Goal: Book appointment/travel/reservation

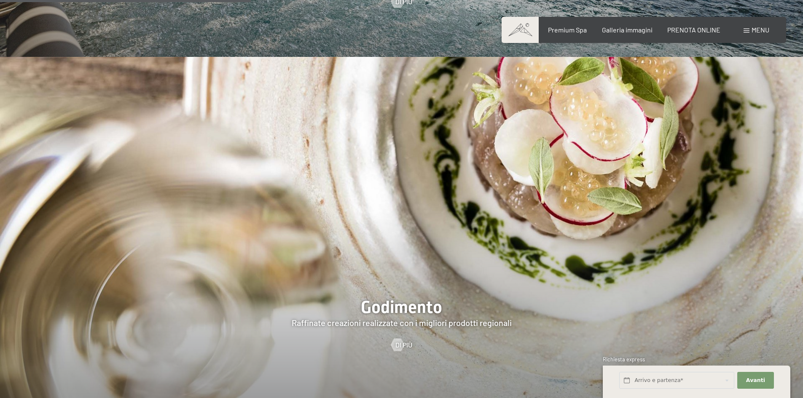
scroll to position [1433, 0]
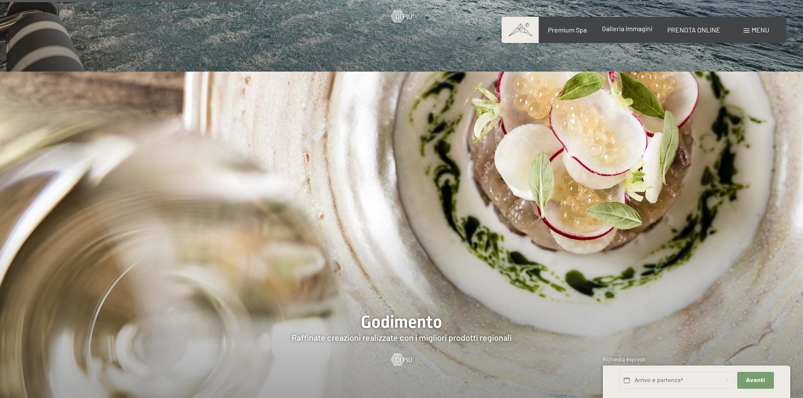
click at [627, 29] on span "Galleria immagini" at bounding box center [627, 28] width 51 height 8
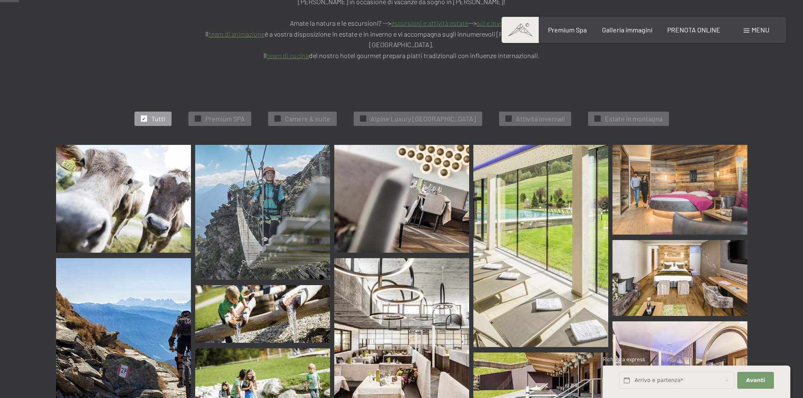
click at [98, 179] on img at bounding box center [123, 199] width 135 height 108
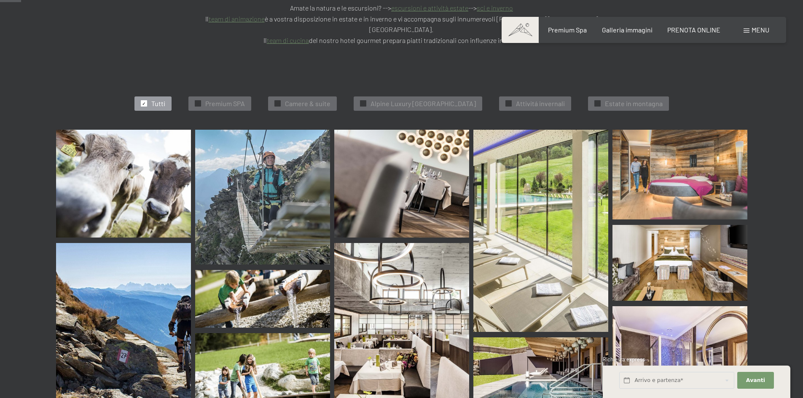
scroll to position [253, 0]
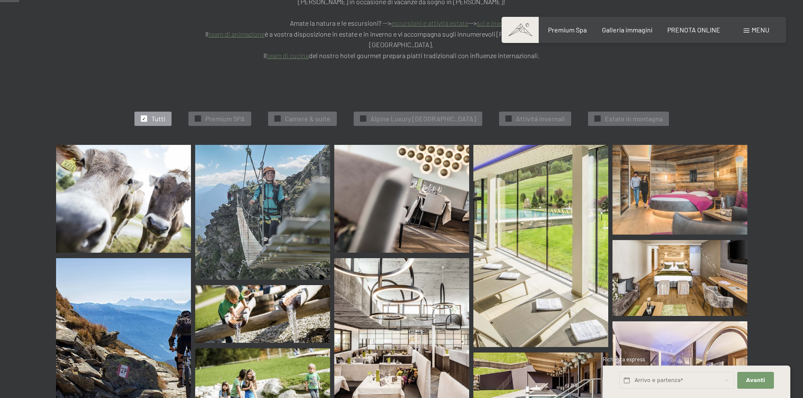
click at [699, 160] on img at bounding box center [679, 190] width 135 height 90
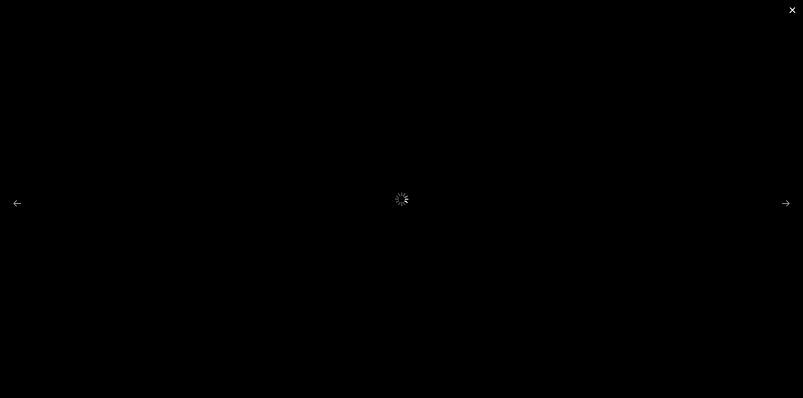
click at [794, 7] on button "Close gallery" at bounding box center [792, 10] width 21 height 20
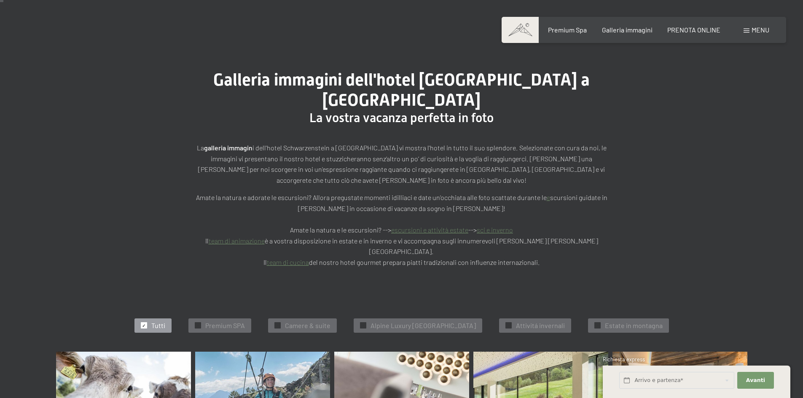
scroll to position [0, 0]
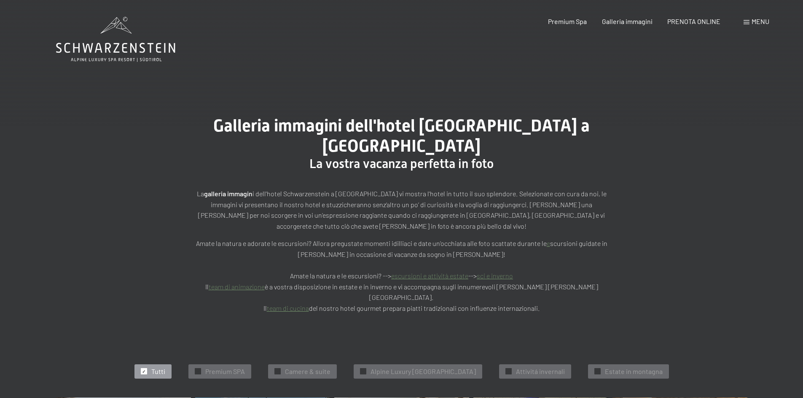
click at [116, 30] on icon at bounding box center [115, 39] width 119 height 45
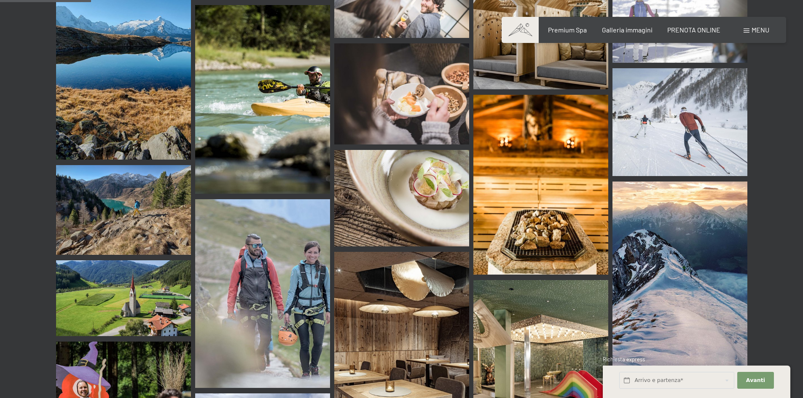
scroll to position [1012, 0]
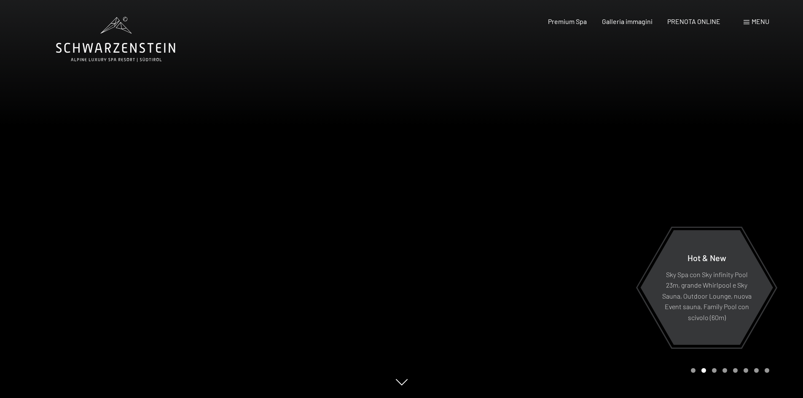
click at [759, 175] on div at bounding box center [603, 199] width 402 height 398
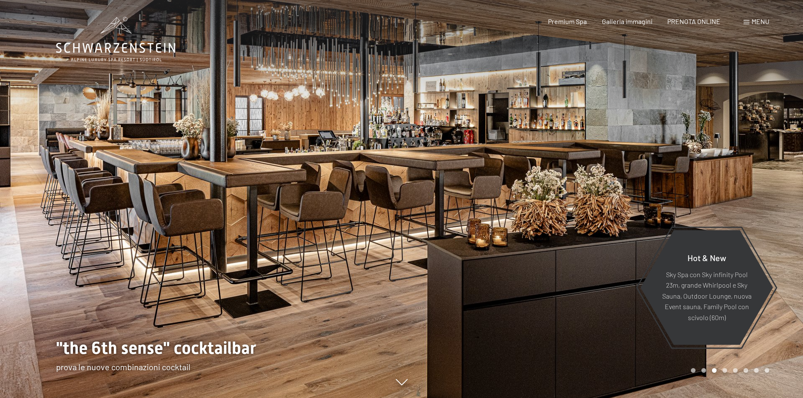
click at [759, 175] on div at bounding box center [603, 199] width 402 height 398
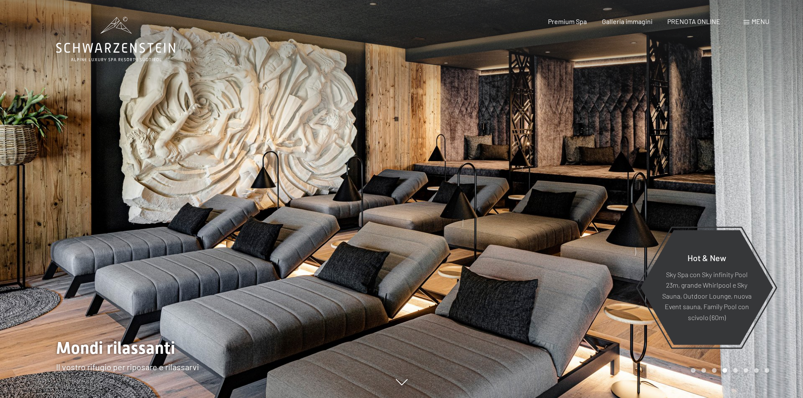
click at [763, 170] on div at bounding box center [603, 199] width 402 height 398
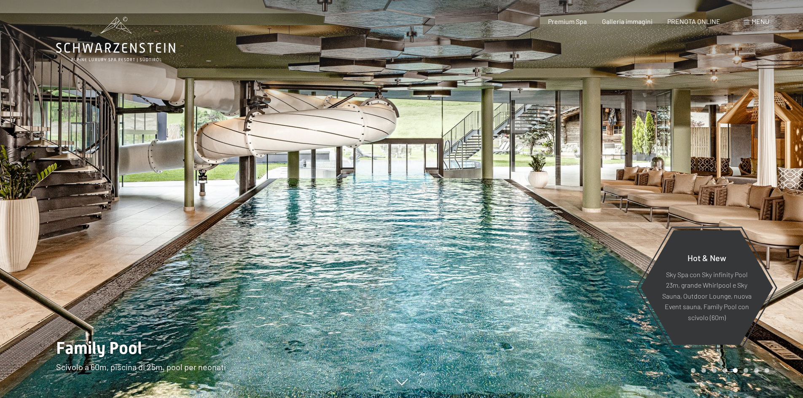
click at [763, 170] on div at bounding box center [603, 199] width 402 height 398
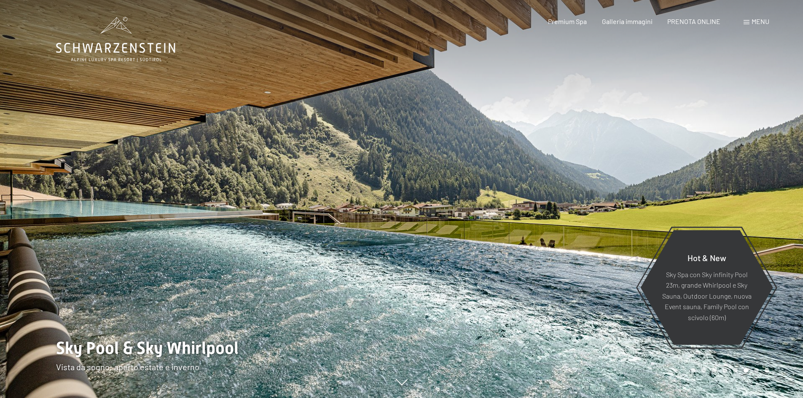
click at [763, 170] on div at bounding box center [603, 199] width 402 height 398
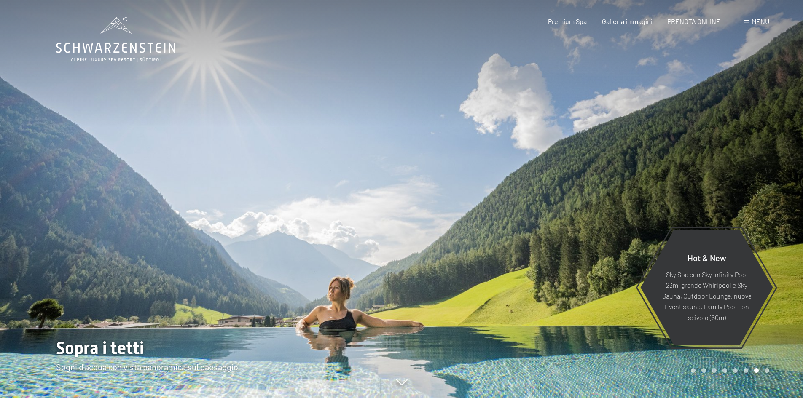
click at [763, 170] on div at bounding box center [603, 199] width 402 height 398
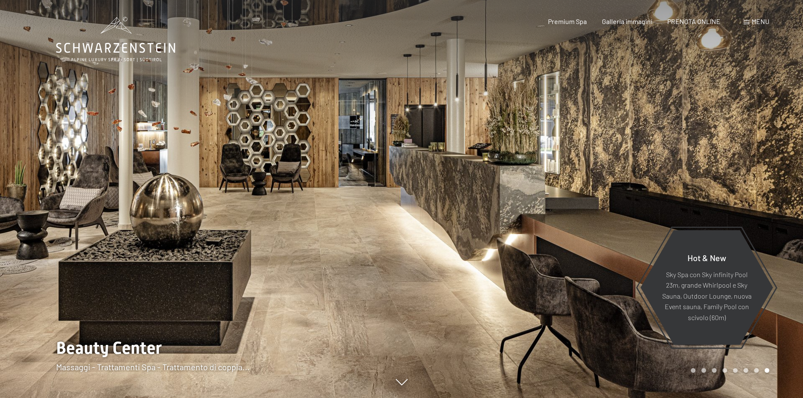
click at [763, 170] on div at bounding box center [603, 199] width 402 height 398
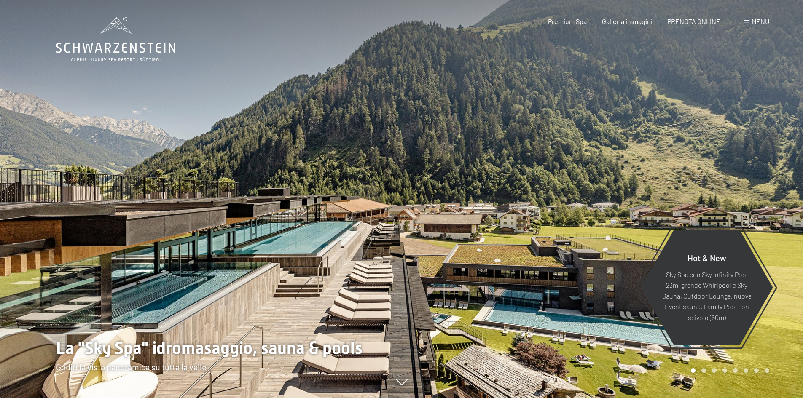
click at [763, 170] on div at bounding box center [603, 199] width 402 height 398
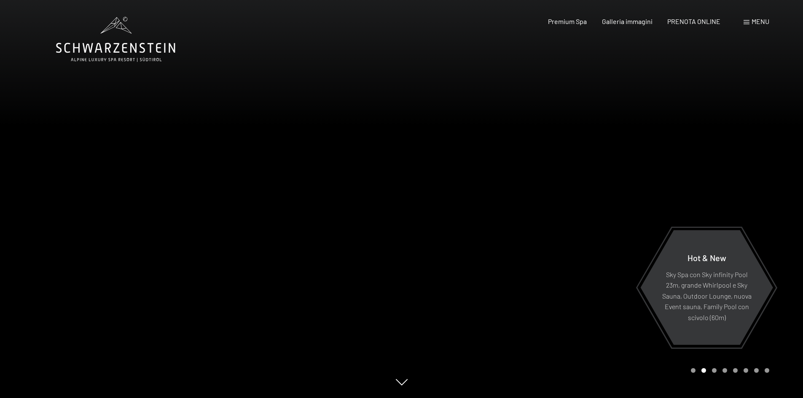
click at [763, 170] on div at bounding box center [603, 199] width 402 height 398
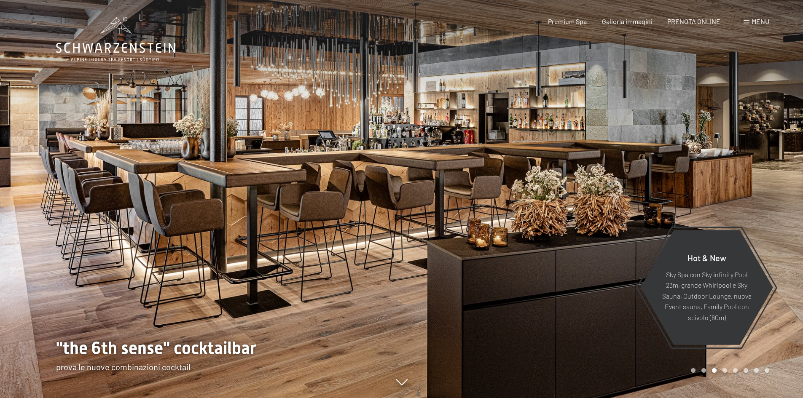
click at [768, 17] on div "Menu" at bounding box center [757, 21] width 26 height 9
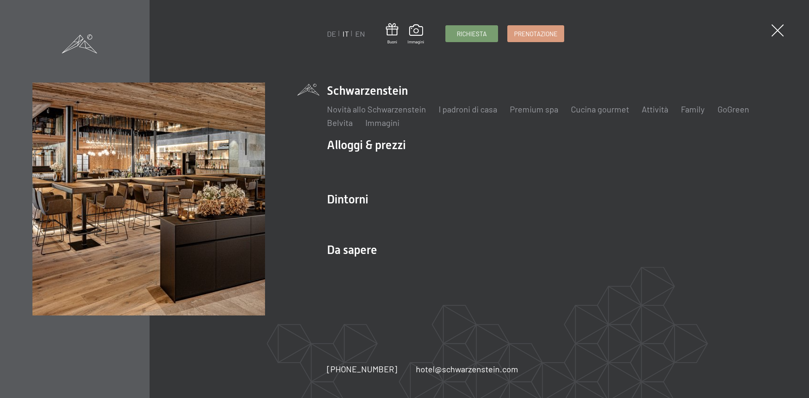
click at [765, 19] on div "DE IT EN Buoni Immagini Richiesta Prenotazione DE IT EN Schwarzenstein Novità a…" at bounding box center [404, 199] width 809 height 398
click at [528, 34] on span "Prenotazione" at bounding box center [535, 32] width 43 height 9
click at [521, 34] on span "Prenotazione" at bounding box center [535, 32] width 43 height 9
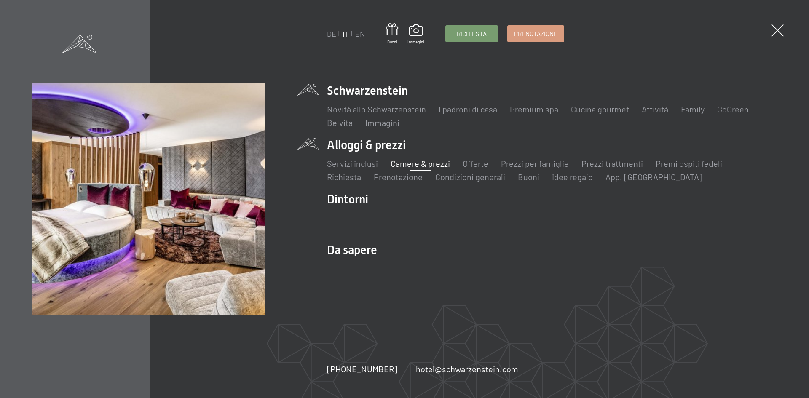
click at [424, 166] on link "Camere & prezzi" at bounding box center [420, 163] width 59 height 10
click at [526, 164] on link "Prezzi per famiglie" at bounding box center [535, 163] width 68 height 10
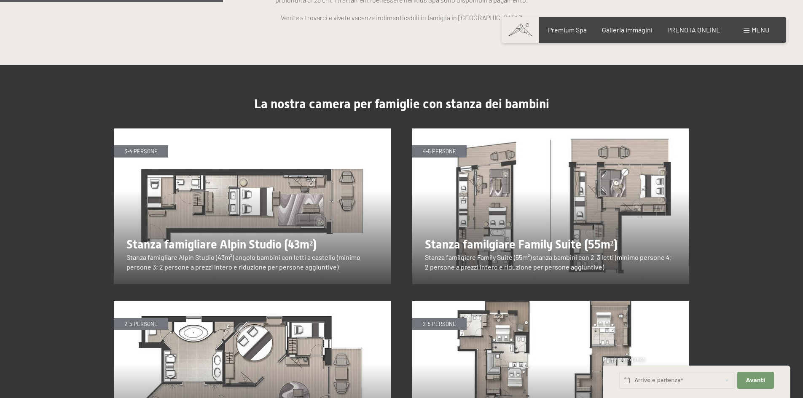
scroll to position [969, 0]
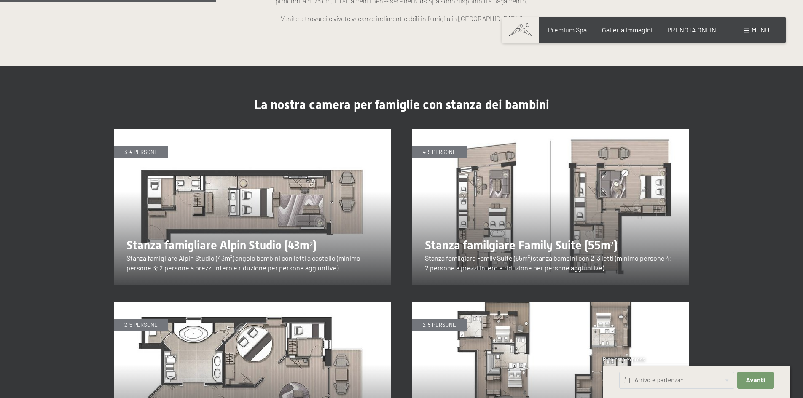
click at [269, 203] on img at bounding box center [252, 207] width 277 height 156
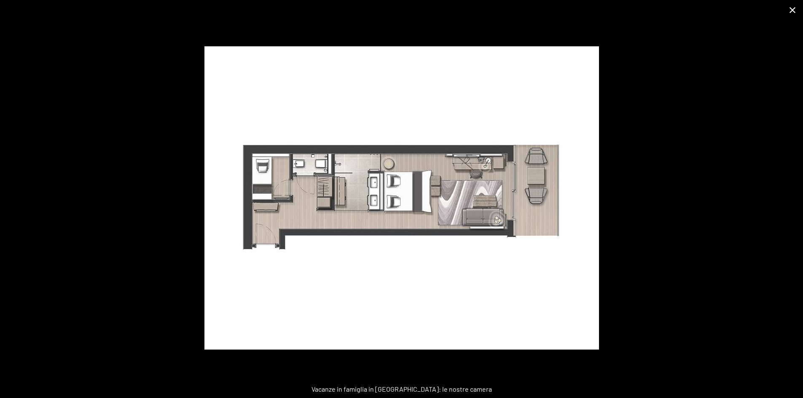
click at [790, 8] on button "Close gallery" at bounding box center [792, 10] width 21 height 20
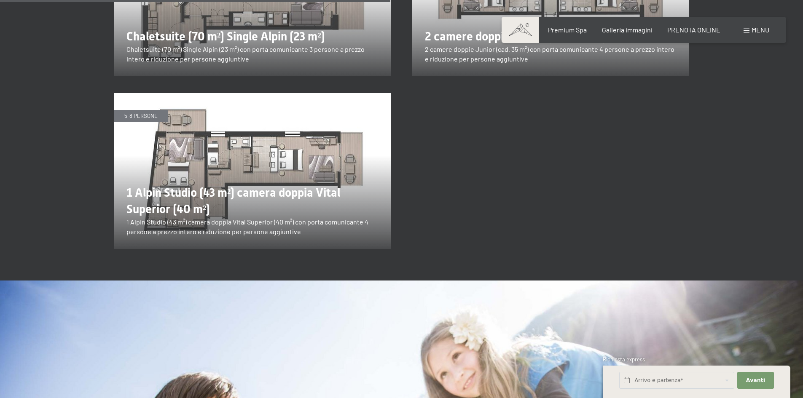
scroll to position [1770, 0]
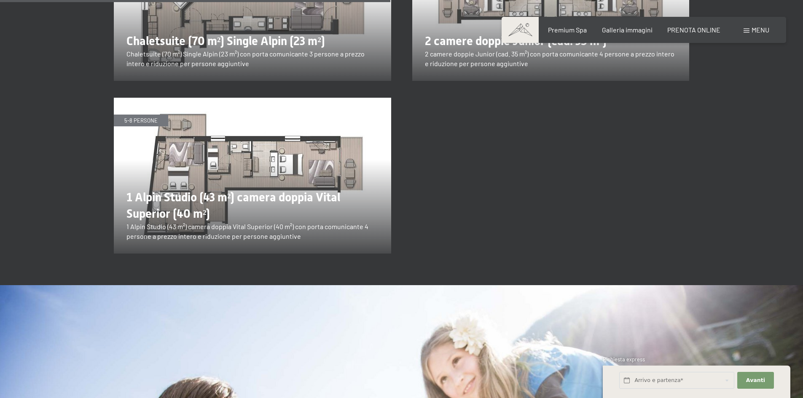
click at [702, 25] on div "Prenotazione Richiesta Premium Spa Galleria immagini PRENOTA ONLINE Menu DE IT …" at bounding box center [643, 29] width 251 height 9
click at [701, 30] on span "PRENOTA ONLINE" at bounding box center [693, 28] width 53 height 8
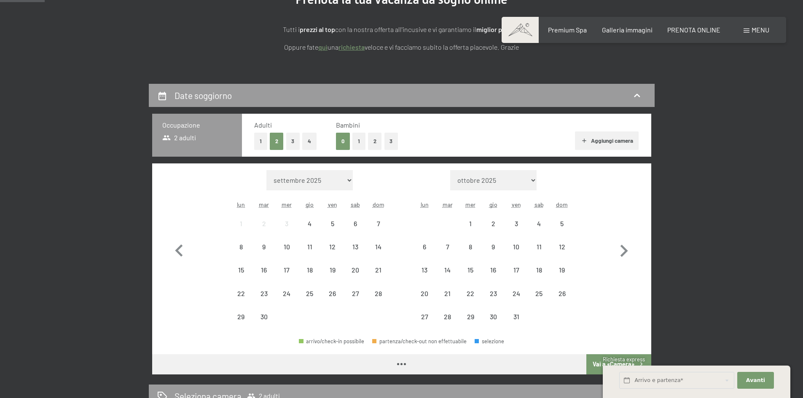
scroll to position [211, 0]
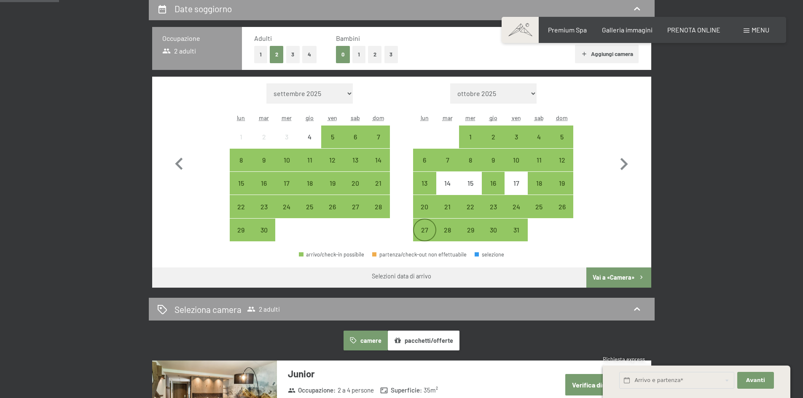
click at [415, 237] on div "27" at bounding box center [424, 237] width 21 height 21
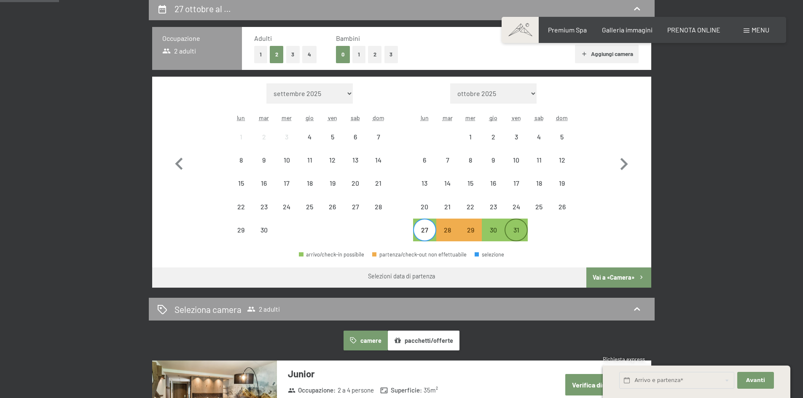
click at [513, 227] on div "31" at bounding box center [515, 237] width 21 height 21
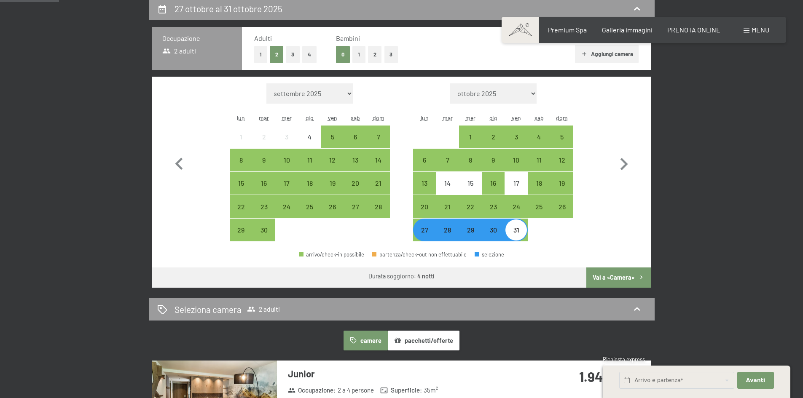
click at [625, 276] on button "Vai a «Camera»" at bounding box center [618, 278] width 64 height 20
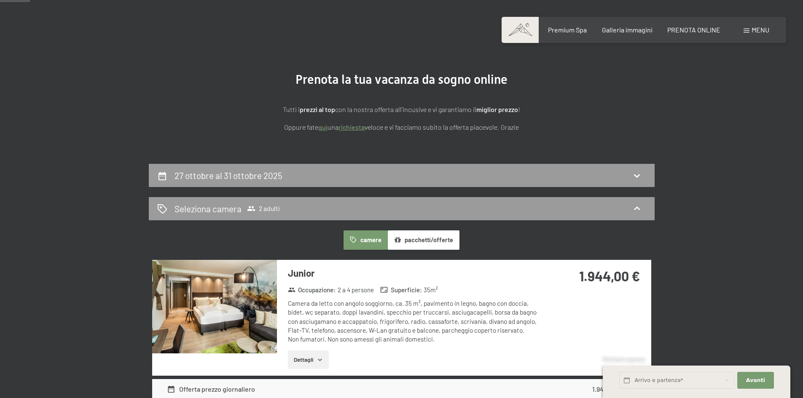
scroll to position [0, 0]
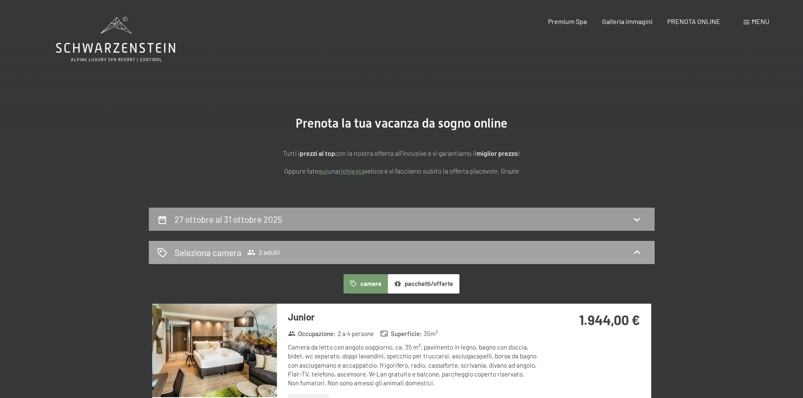
click at [275, 254] on span "2 adulti" at bounding box center [263, 252] width 33 height 8
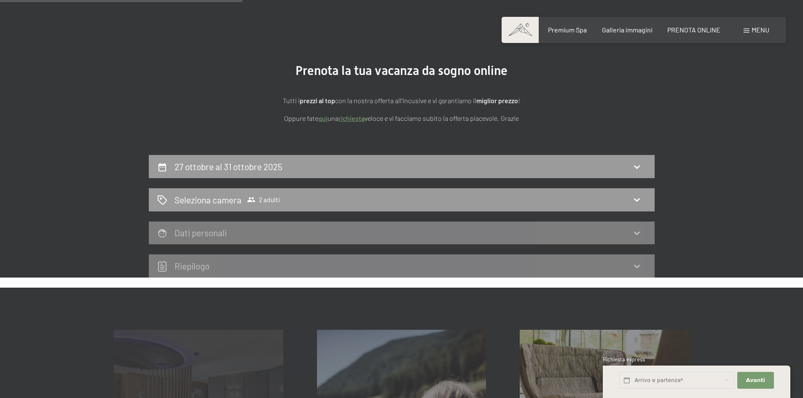
scroll to position [169, 0]
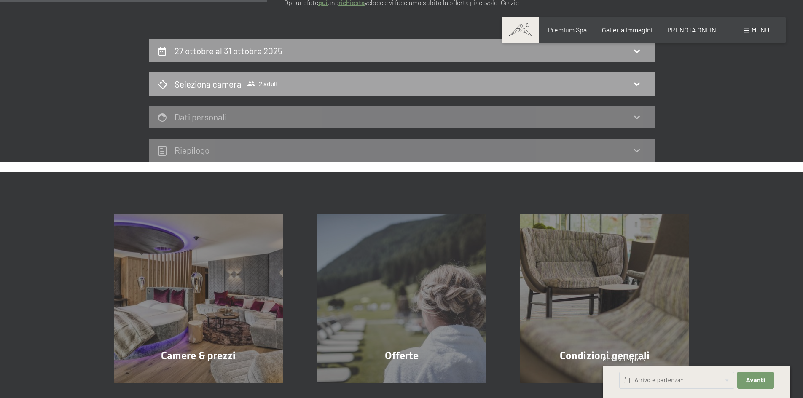
click at [644, 78] on div "Seleziona camera 2 adulti" at bounding box center [401, 84] width 489 height 12
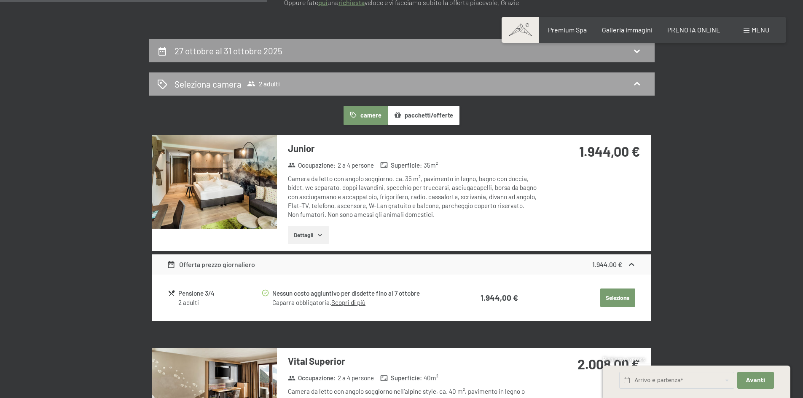
click at [638, 83] on icon at bounding box center [637, 83] width 6 height 3
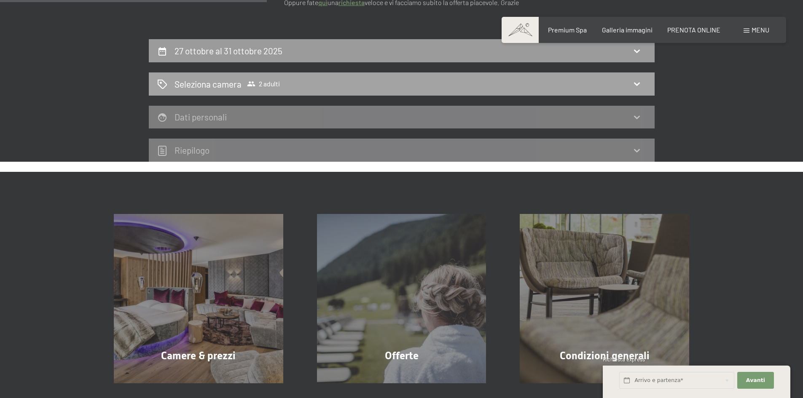
click at [638, 83] on icon at bounding box center [637, 84] width 10 height 10
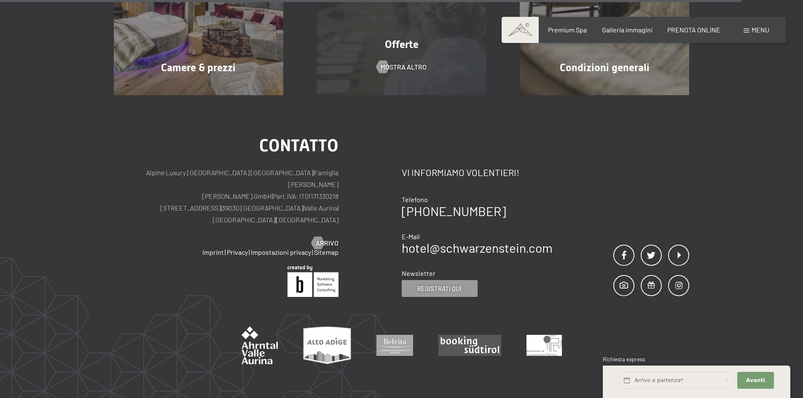
scroll to position [2065, 0]
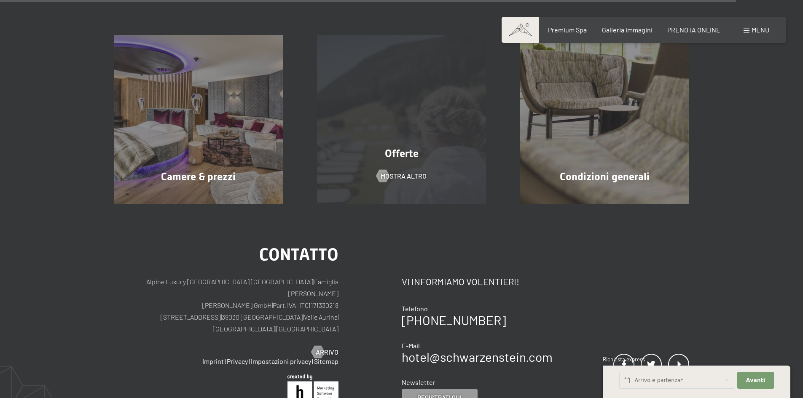
click at [381, 156] on div "Offerte mostra altro" at bounding box center [401, 119] width 203 height 169
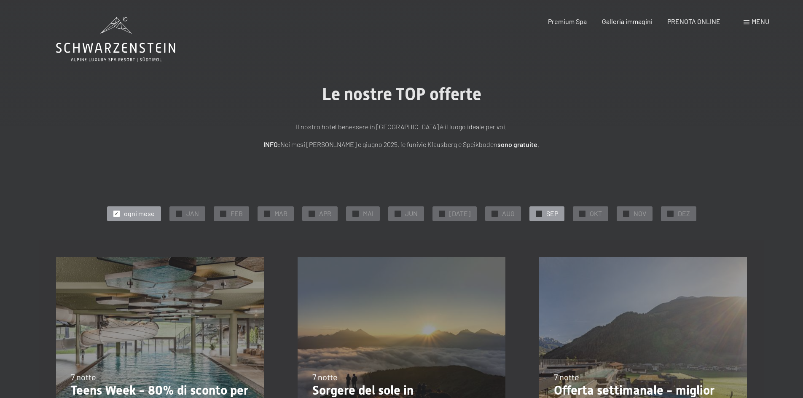
click at [546, 214] on span "SEP" at bounding box center [552, 213] width 12 height 9
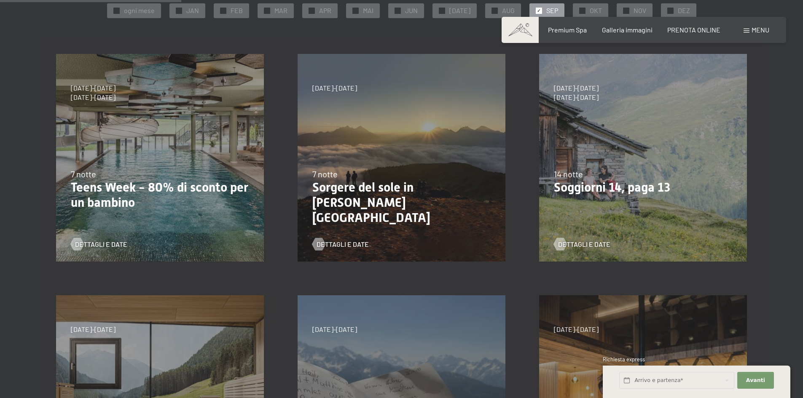
scroll to position [211, 0]
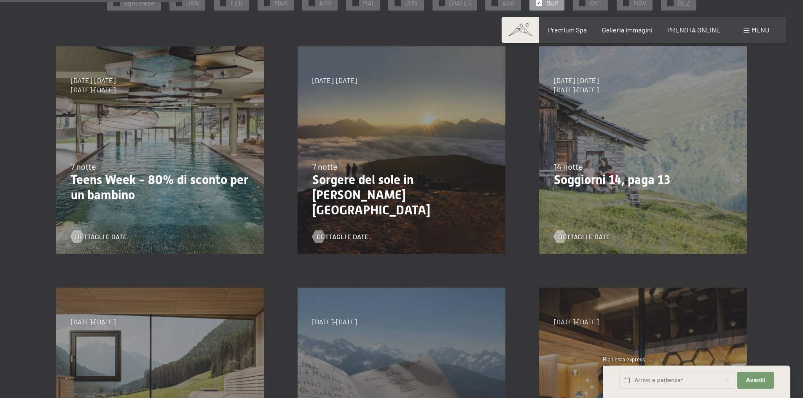
click at [171, 193] on p "Teens Week - 80% di sconto per un bambino" at bounding box center [160, 187] width 178 height 30
click at [89, 236] on span "Dettagli e Date" at bounding box center [109, 236] width 52 height 9
